Goal: Transaction & Acquisition: Purchase product/service

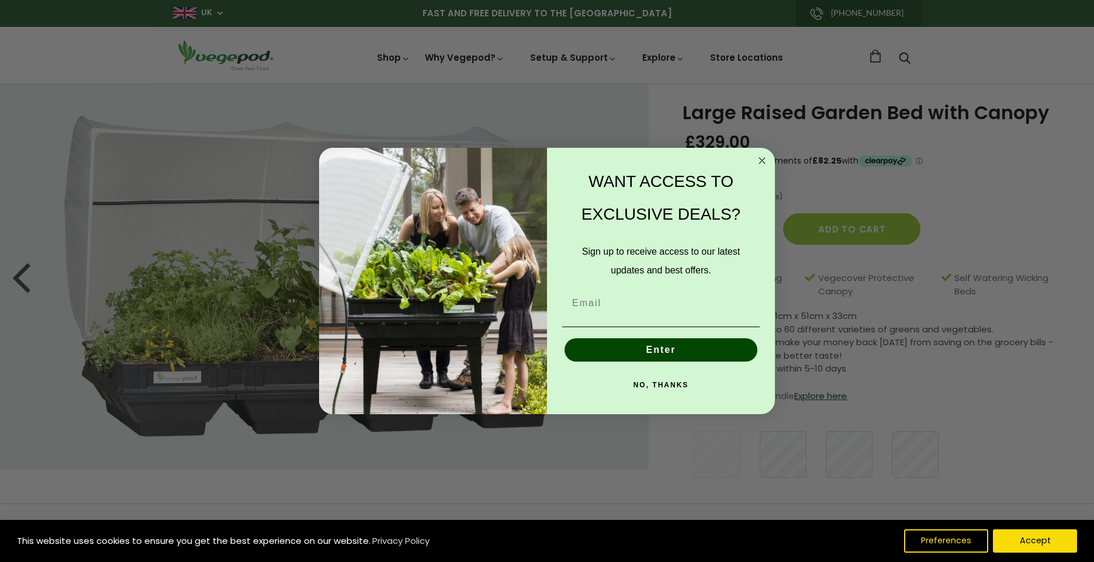
click at [764, 159] on icon "Close dialog" at bounding box center [762, 161] width 6 height 6
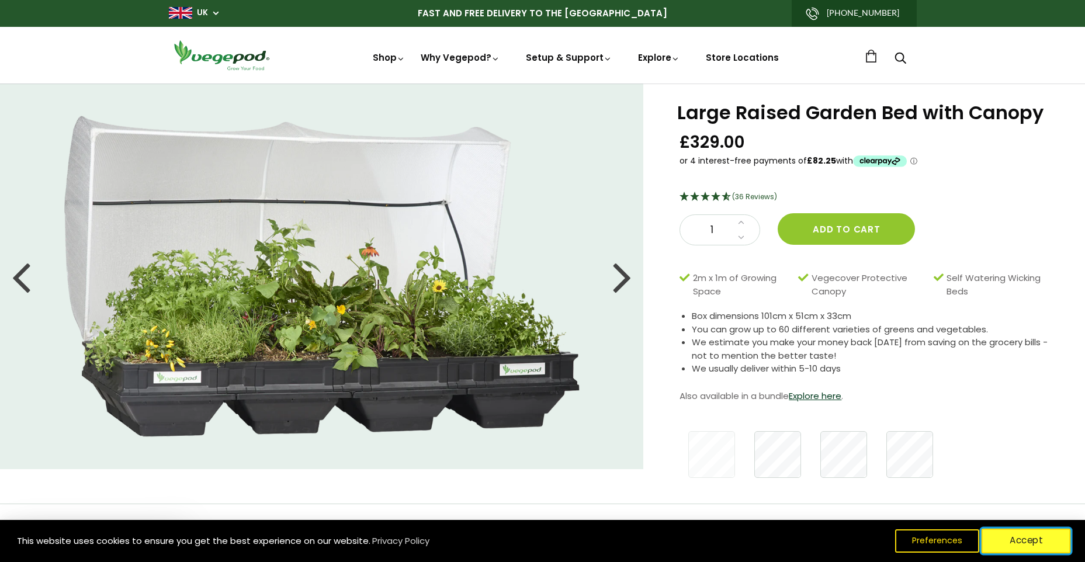
click at [1033, 541] on button "Accept" at bounding box center [1026, 541] width 89 height 25
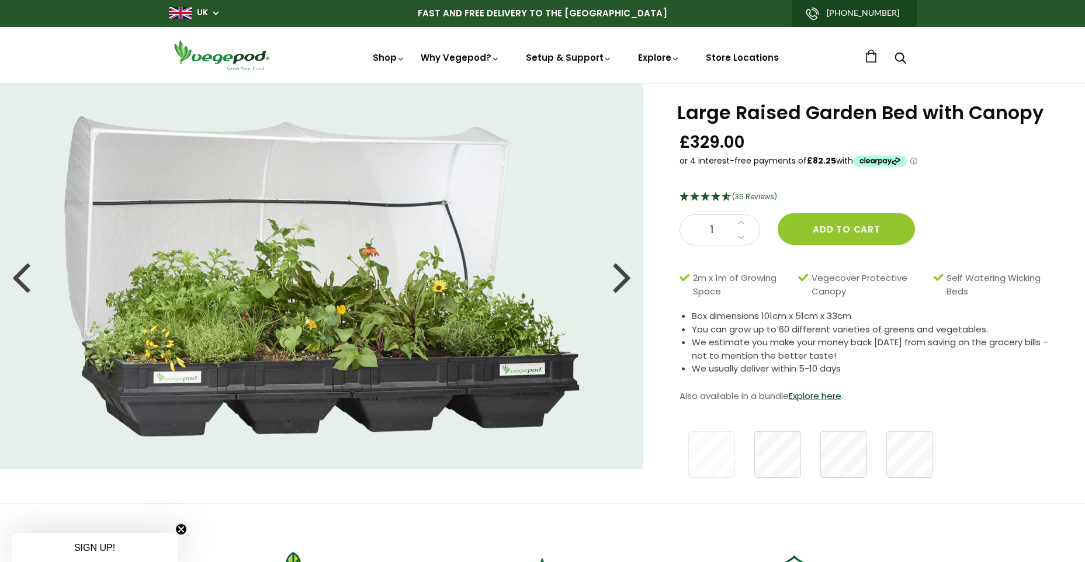
click at [623, 278] on div at bounding box center [622, 276] width 19 height 53
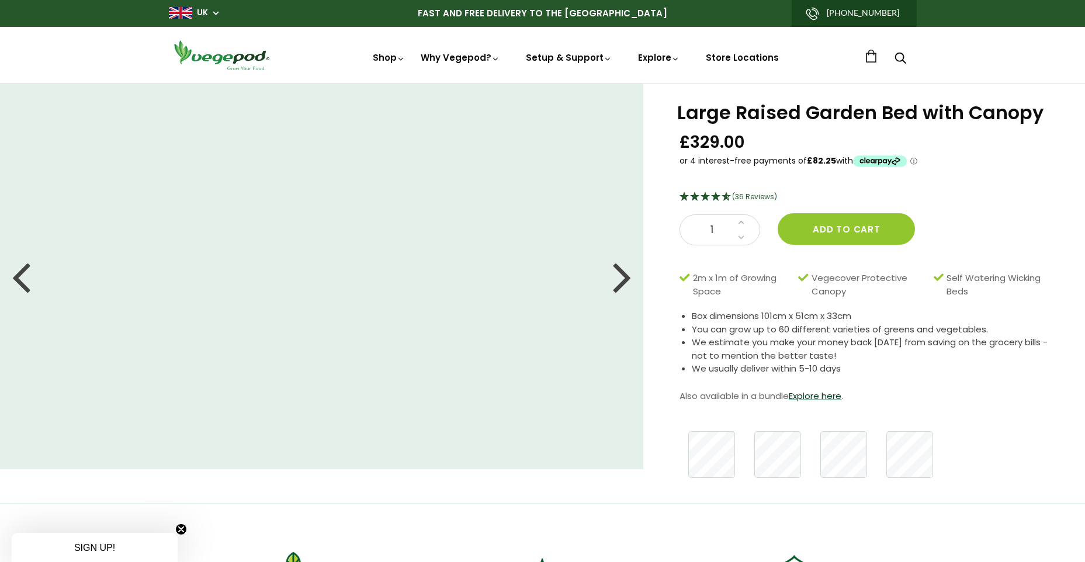
click at [623, 278] on div at bounding box center [622, 276] width 19 height 53
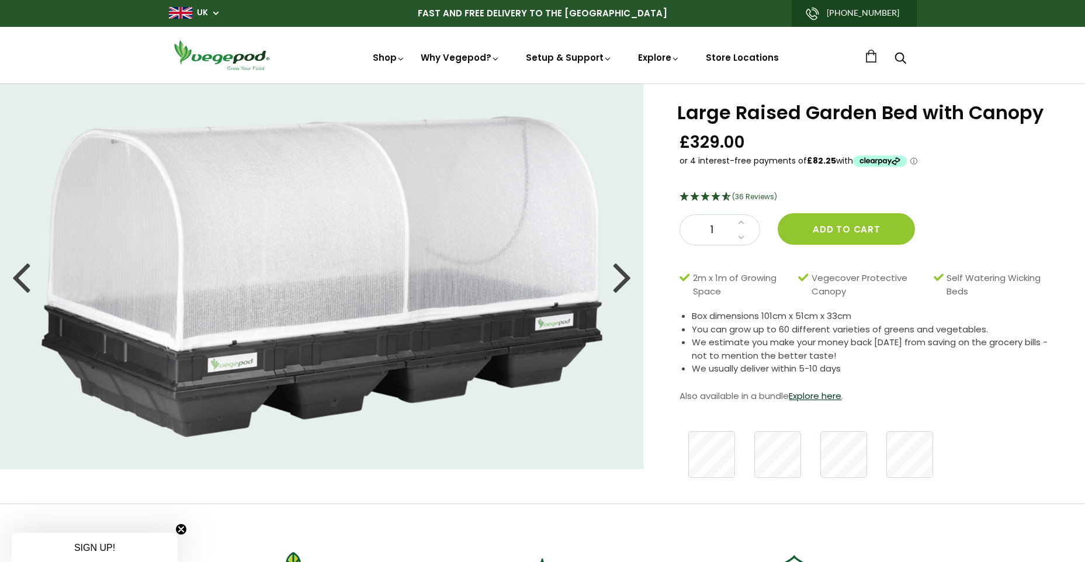
click at [623, 278] on div at bounding box center [622, 276] width 19 height 53
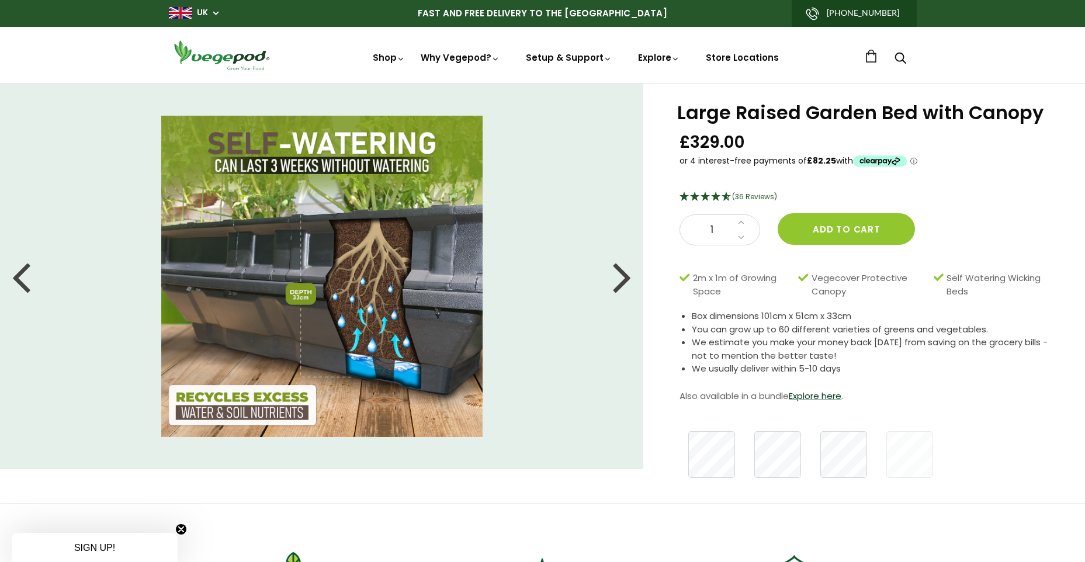
click at [623, 278] on div at bounding box center [622, 276] width 19 height 53
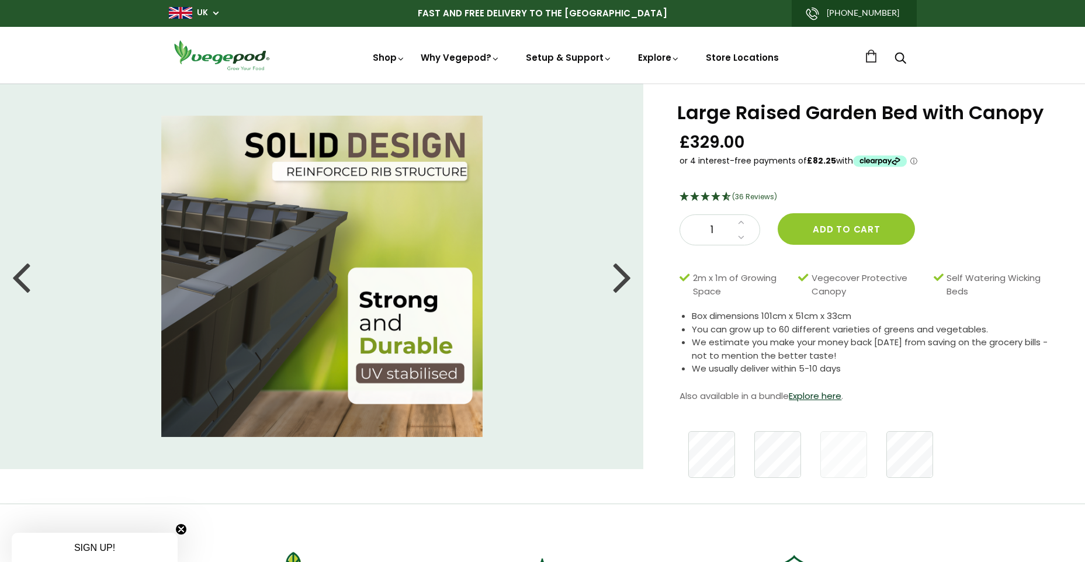
click at [623, 278] on div at bounding box center [622, 276] width 19 height 53
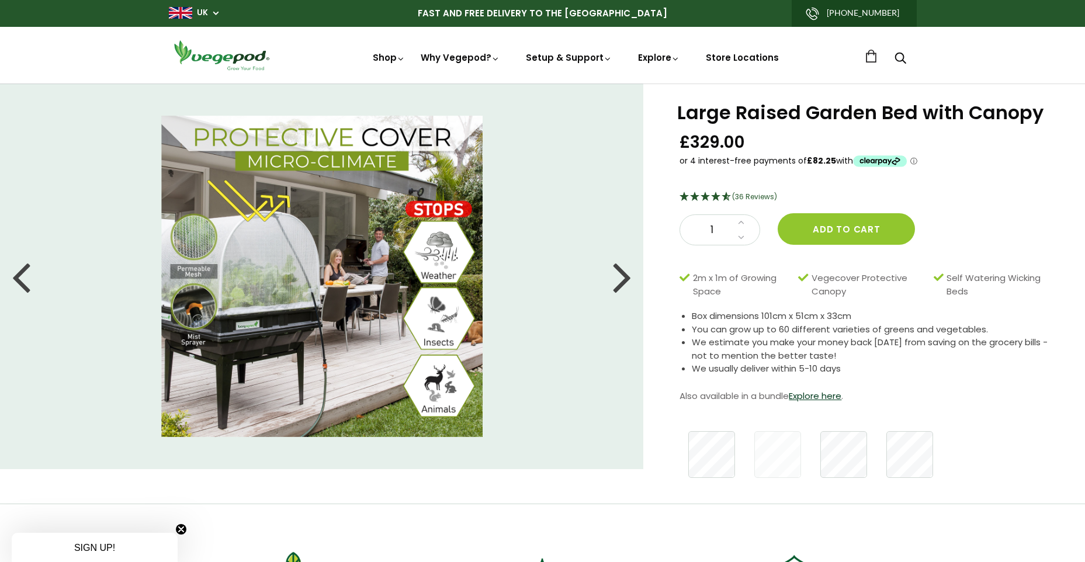
click at [623, 278] on div at bounding box center [622, 276] width 19 height 53
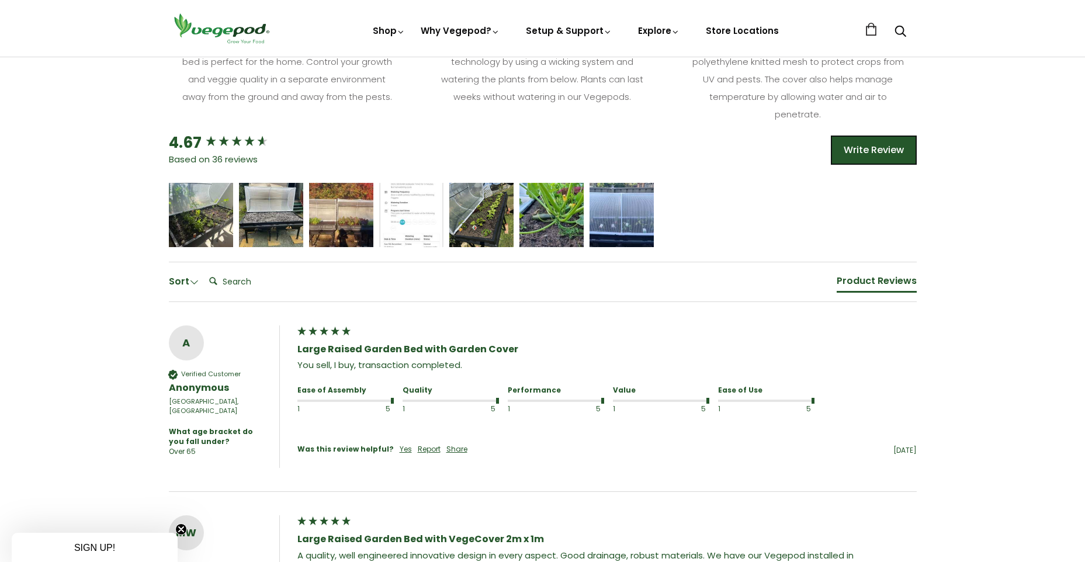
scroll to position [643, 0]
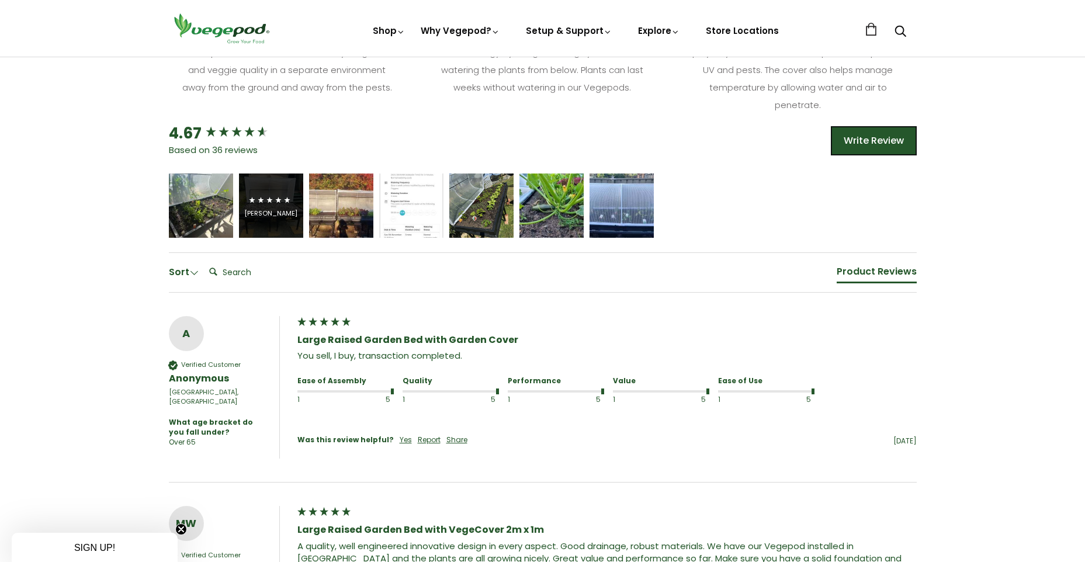
click at [276, 209] on div "[PERSON_NAME]" at bounding box center [270, 213] width 53 height 9
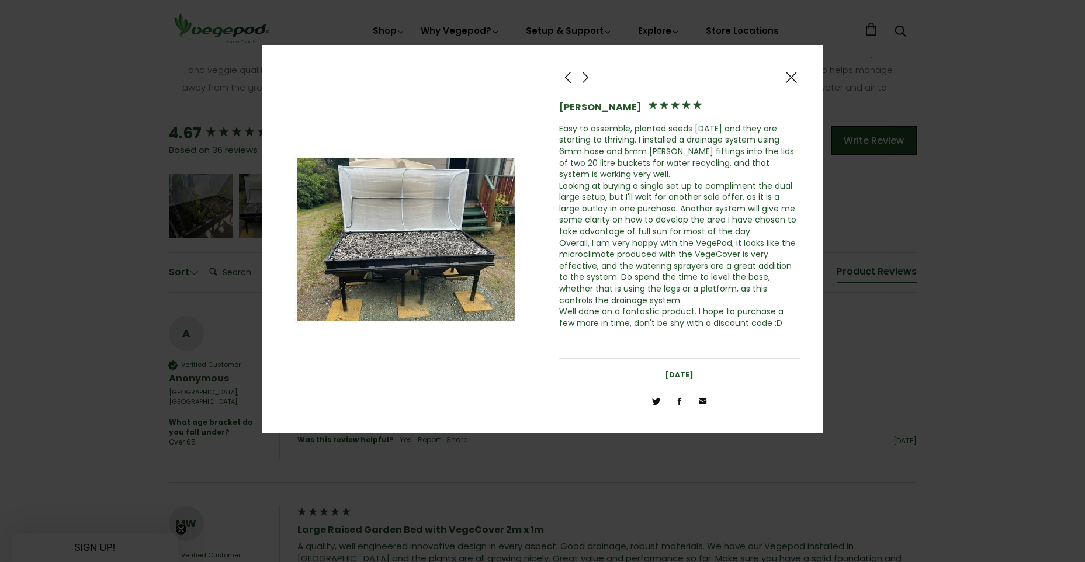
click at [788, 75] on span at bounding box center [791, 77] width 14 height 15
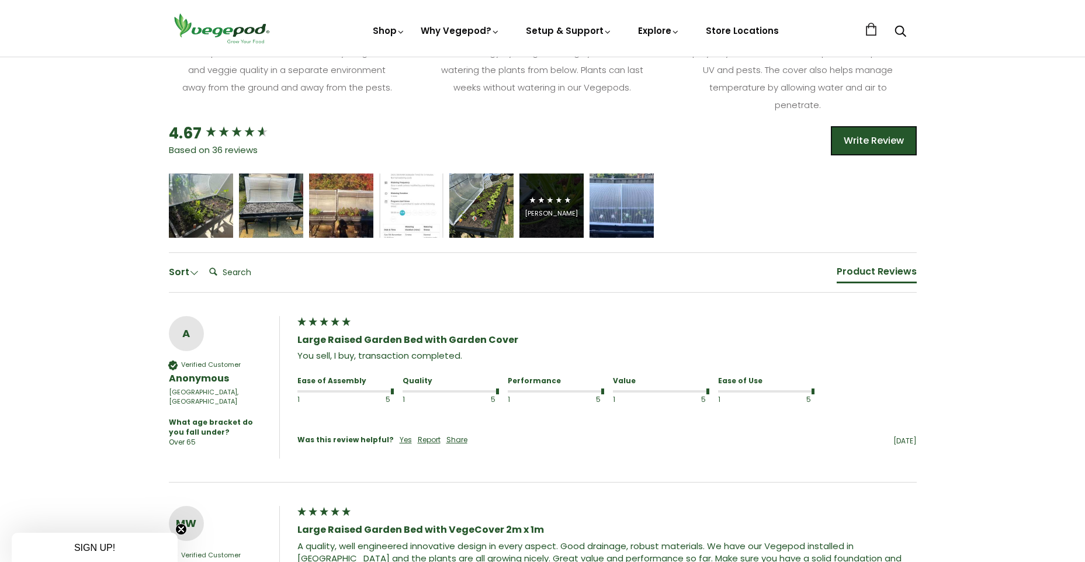
click at [560, 214] on div "[PERSON_NAME]" at bounding box center [551, 213] width 53 height 9
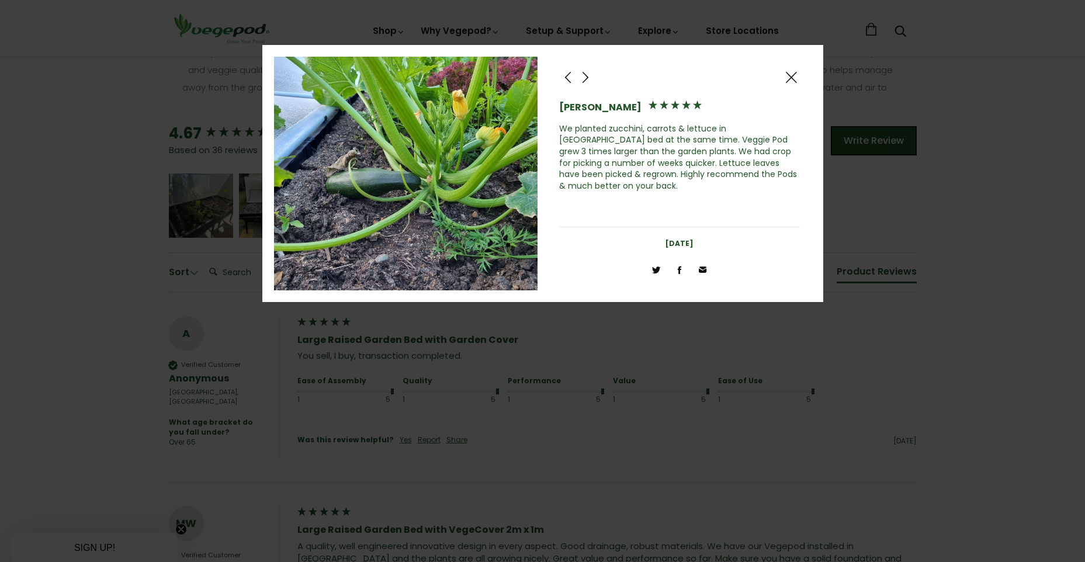
click at [792, 77] on span at bounding box center [791, 77] width 14 height 15
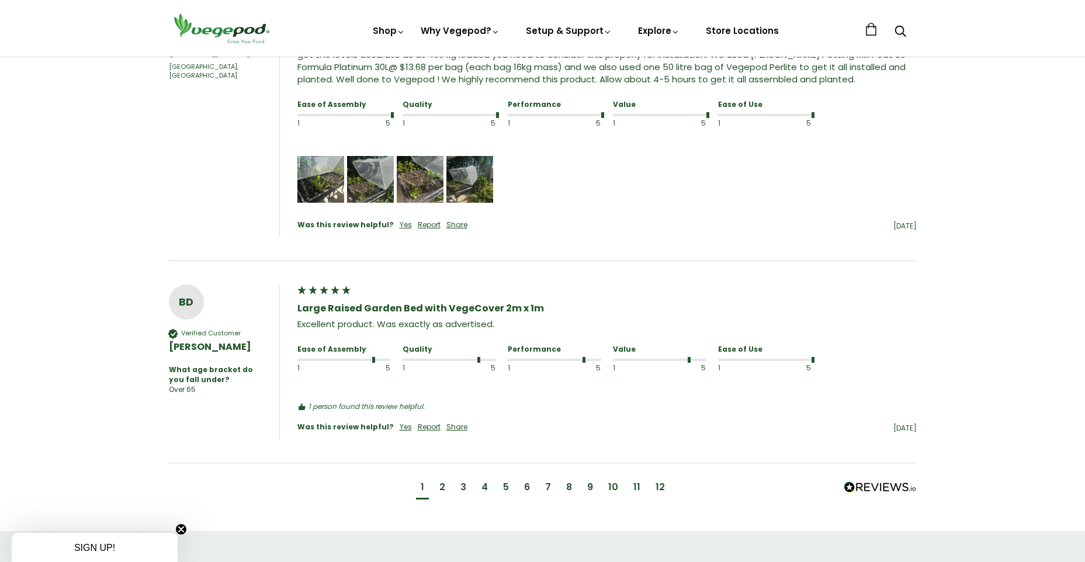
scroll to position [1169, 0]
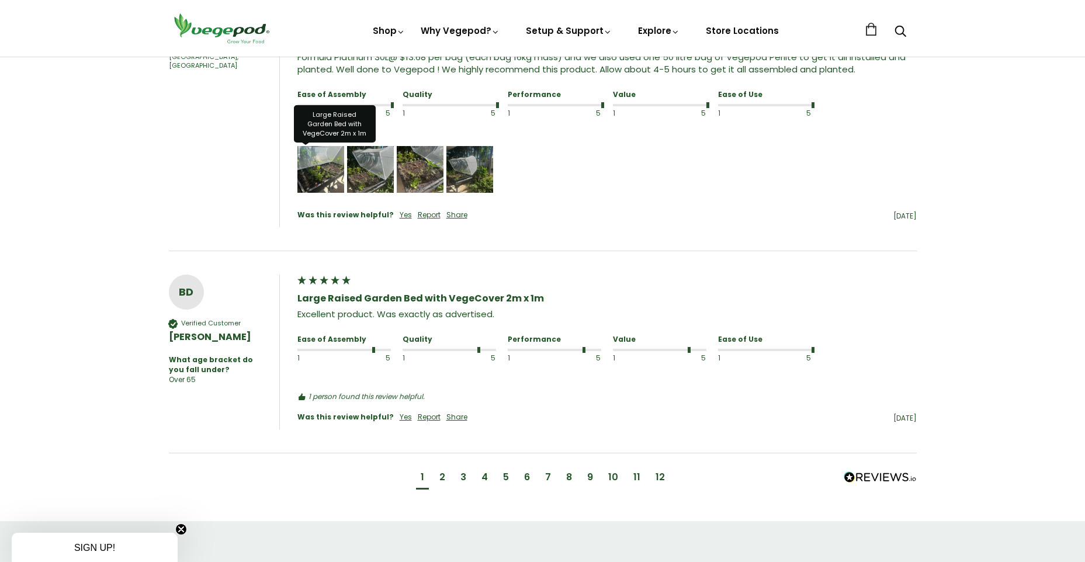
click at [323, 173] on img "Media uploaded by this customer." at bounding box center [320, 169] width 47 height 47
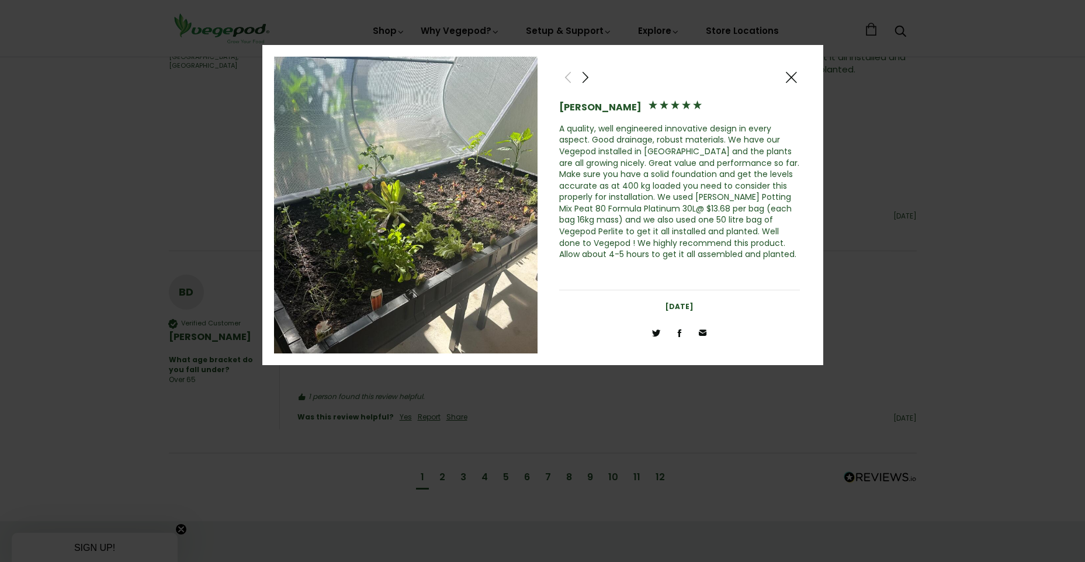
click at [788, 78] on span at bounding box center [791, 77] width 14 height 15
